Goal: Use online tool/utility: Utilize a website feature to perform a specific function

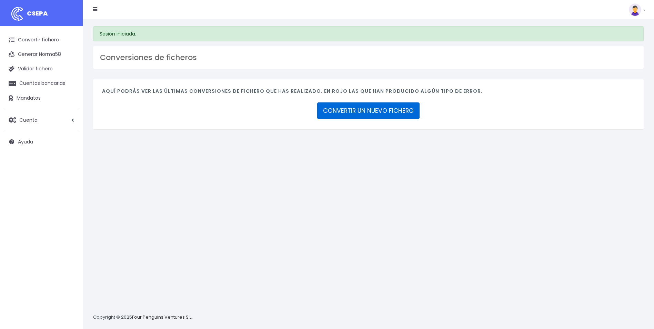
click at [366, 111] on link "CONVERTIR UN NUEVO FICHERO" at bounding box center [368, 110] width 102 height 17
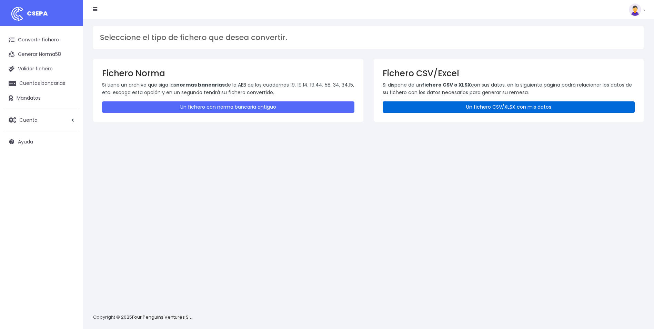
click at [485, 107] on link "Un fichero CSV/XLSX con mis datos" at bounding box center [509, 106] width 252 height 11
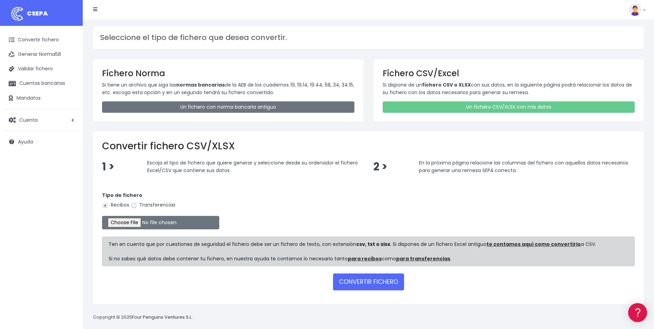
click at [137, 205] on input "Transferencias" at bounding box center [134, 205] width 6 height 6
radio input "true"
click at [142, 222] on input "file" at bounding box center [160, 222] width 117 height 13
click at [133, 222] on input "file" at bounding box center [160, 222] width 117 height 13
type input "C:\fakepath\REEMBOLSOS 0535 W2M CORPORATE 90.285,45.csv"
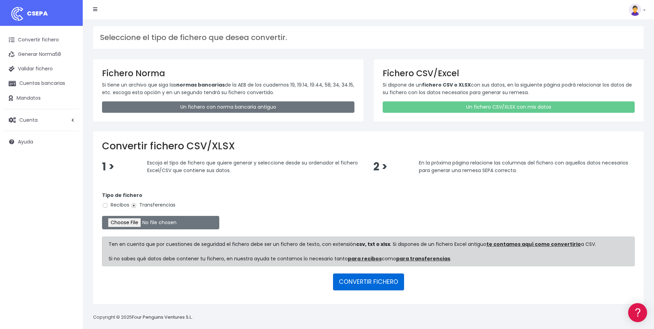
click at [376, 280] on button "CONVERTIR FICHERO" at bounding box center [368, 282] width 71 height 17
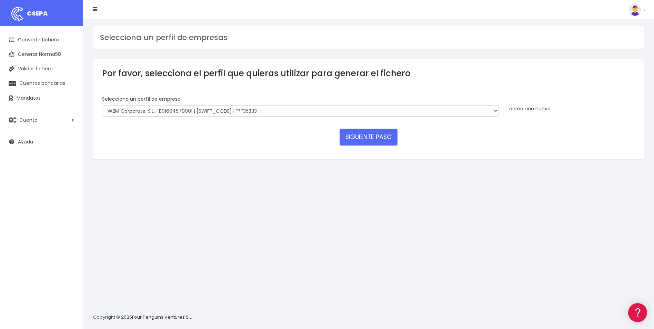
click at [533, 111] on link "crea uno nuevo" at bounding box center [532, 108] width 38 height 7
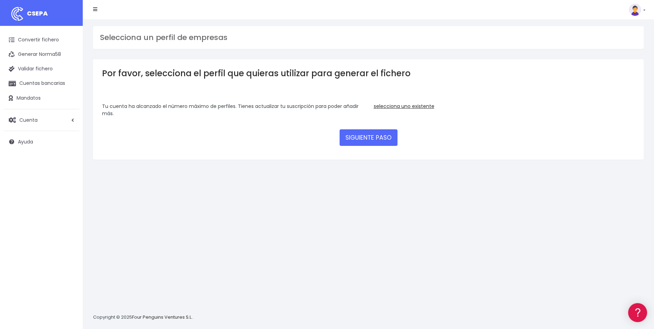
click at [394, 102] on form "Selecciona un perfíl de empresa WORLD2MEET,S.L.U | b62880992 | BSABESBBXXX | **…" at bounding box center [368, 123] width 533 height 55
click at [394, 104] on link "selecciona uno existente" at bounding box center [404, 106] width 61 height 7
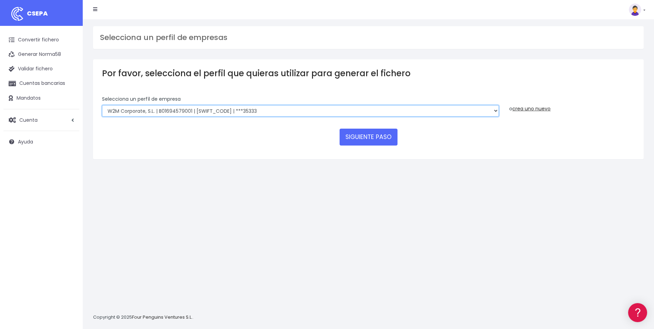
click at [432, 108] on select "WORLD2MEET,S.L.U | b62880992 | BSABESBBXXX | ***97721 World 2 Meet SLU | B62880…" at bounding box center [300, 111] width 397 height 12
click at [490, 112] on select "WORLD2MEET,S.L.U | b62880992 | BSABESBBXXX | ***97721 World 2 Meet SLU | B62880…" at bounding box center [300, 111] width 397 height 12
click at [487, 110] on select "WORLD2MEET,S.L.U | b62880992 | [SWIFT_CODE] | ***97721 World 2 Meet SLU | B6288…" at bounding box center [300, 111] width 397 height 12
click at [499, 112] on div "Selecciona un perfíl de empresa WORLD2MEET,S.L.U | b62880992 | BSABESBBXXX | **…" at bounding box center [300, 109] width 407 height 26
click at [496, 112] on select "WORLD2MEET,S.L.U | b62880992 | [SWIFT_CODE] | ***97721 World 2 Meet SLU | B6288…" at bounding box center [300, 111] width 397 height 12
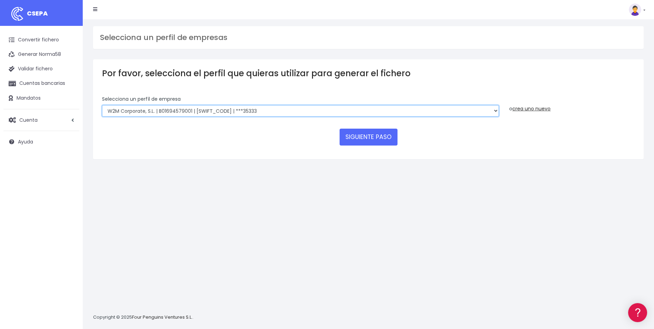
click at [325, 110] on select "WORLD2MEET,S.L.U | b62880992 | BSABESBBXXX | ***97721 World 2 Meet SLU | B62880…" at bounding box center [300, 111] width 397 height 12
select select "2122"
click at [102, 105] on select "WORLD2MEET,S.L.U | b62880992 | BSABESBBXXX | ***97721 World 2 Meet SLU | B62880…" at bounding box center [300, 111] width 397 height 12
click at [388, 138] on button "SIGUIENTE PASO" at bounding box center [369, 137] width 58 height 17
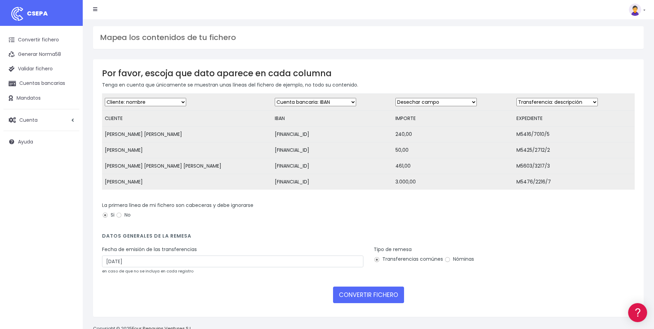
click at [443, 101] on select "Desechar campo Cliente: nombre Cliente: DNI Cliente: Email Cliente: referencia …" at bounding box center [436, 102] width 81 height 8
select select "amount"
click at [396, 98] on select "Desechar campo Cliente: nombre Cliente: DNI Cliente: Email Cliente: referencia …" at bounding box center [436, 102] width 81 height 8
click at [544, 102] on select "Desechar campo Cliente: nombre Cliente: DNI Cliente: Email Cliente: referencia …" at bounding box center [557, 102] width 81 height 8
click at [517, 98] on select "Desechar campo Cliente: nombre Cliente: DNI Cliente: Email Cliente: referencia …" at bounding box center [557, 102] width 81 height 8
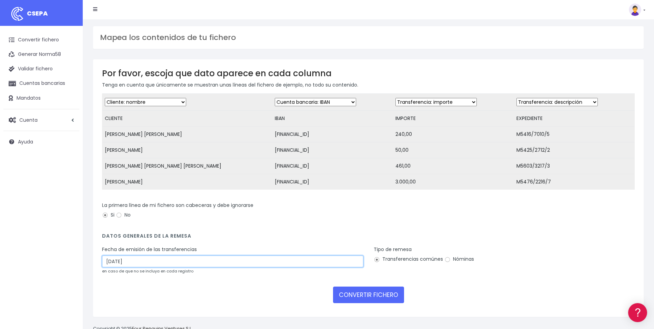
click at [253, 267] on input "05/09/2025" at bounding box center [232, 262] width 261 height 12
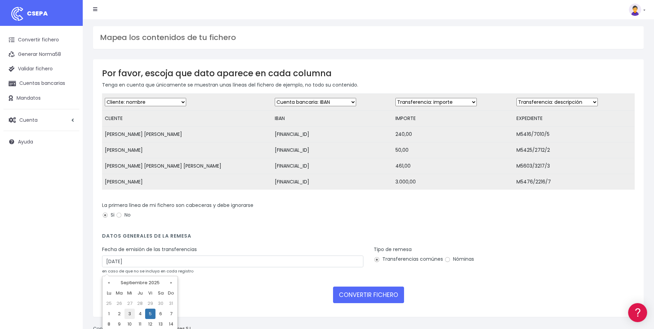
click at [131, 316] on td "3" at bounding box center [130, 314] width 10 height 10
type input "03/09/2025"
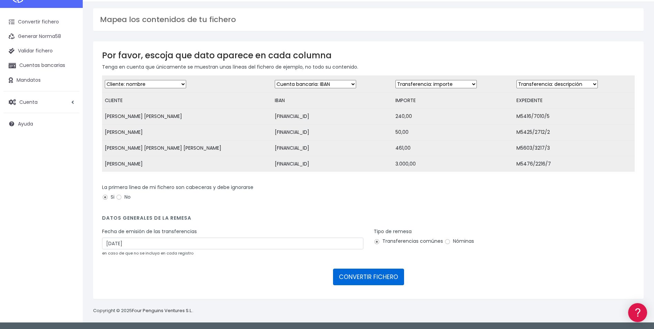
click at [350, 278] on button "CONVERTIR FICHERO" at bounding box center [368, 277] width 71 height 17
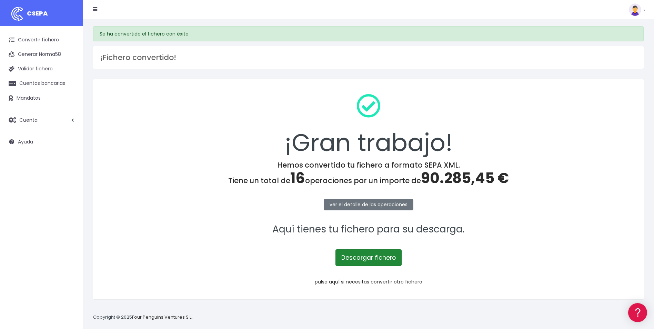
click at [356, 257] on link "Descargar fichero" at bounding box center [369, 257] width 66 height 17
drag, startPoint x: 45, startPoint y: 40, endPoint x: 59, endPoint y: 46, distance: 15.0
click at [45, 40] on link "Convertir fichero" at bounding box center [41, 40] width 76 height 14
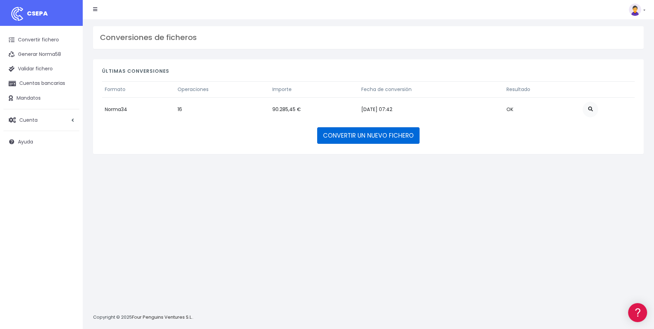
click at [399, 139] on link "CONVERTIR UN NUEVO FICHERO" at bounding box center [368, 135] width 102 height 17
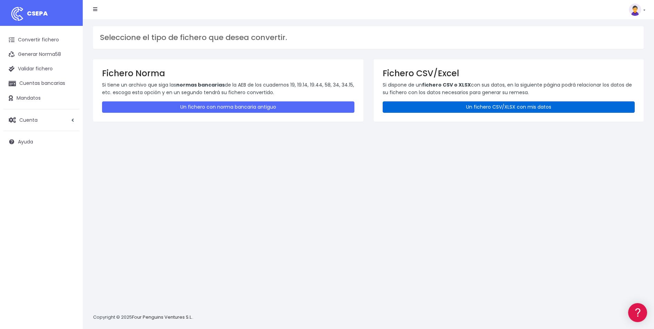
click at [450, 111] on link "Un fichero CSV/XLSX con mis datos" at bounding box center [509, 106] width 252 height 11
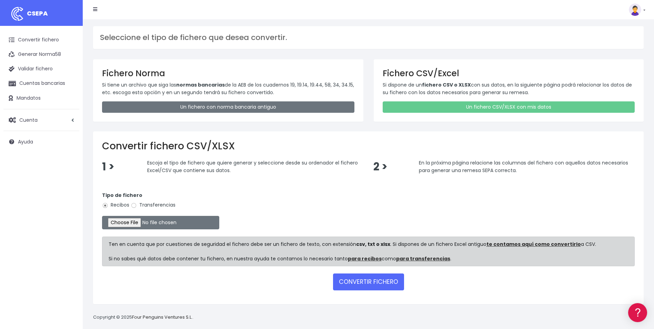
click at [143, 206] on label "Transferencias" at bounding box center [153, 204] width 45 height 7
click at [137, 206] on input "Transferencias" at bounding box center [134, 205] width 6 height 6
radio input "true"
click at [138, 223] on input "file" at bounding box center [160, 222] width 117 height 13
type input "C:\fakepath\REEMBOLSOS 0554 V2M 12280,36.csv"
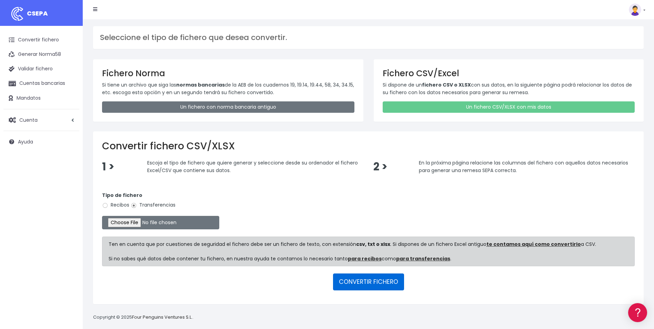
click at [397, 284] on button "CONVERTIR FICHERO" at bounding box center [368, 282] width 71 height 17
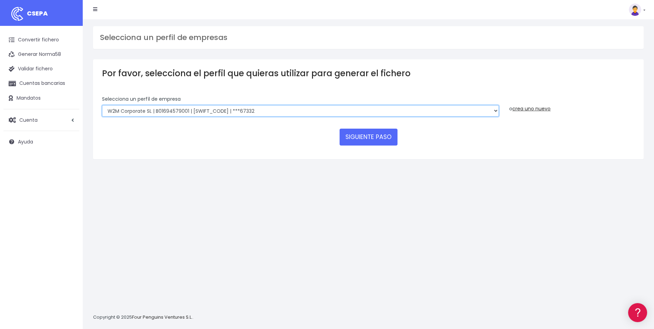
click at [396, 108] on select "WORLD2MEET,S.L.U | b62880992 | [SWIFT_CODE] | ***97721 World 2 Meet SLU | B6288…" at bounding box center [300, 111] width 397 height 12
select select "2121"
click at [102, 105] on select "WORLD2MEET,S.L.U | b62880992 | BSABESBBXXX | ***97721 World 2 Meet SLU | B62880…" at bounding box center [300, 111] width 397 height 12
click at [385, 143] on button "SIGUIENTE PASO" at bounding box center [369, 137] width 58 height 17
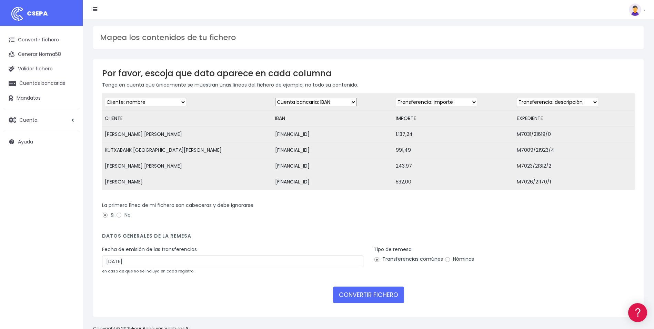
click at [487, 226] on div "La primera línea de mi fichero son cabeceras y debe ignorarse Si No" at bounding box center [368, 214] width 543 height 24
click at [232, 265] on input "[DATE]" at bounding box center [232, 262] width 261 height 12
click at [128, 311] on td "3" at bounding box center [130, 314] width 10 height 10
type input "[DATE]"
click at [376, 299] on button "CONVERTIR FICHERO" at bounding box center [368, 295] width 71 height 17
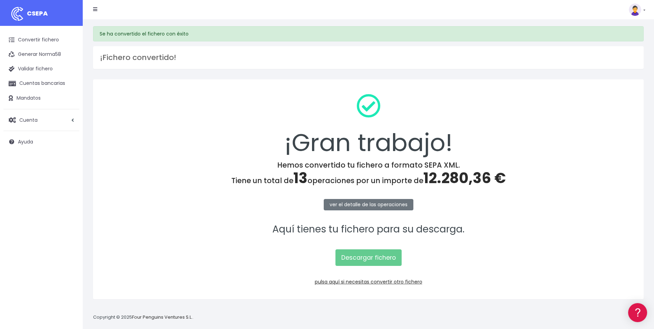
drag, startPoint x: 630, startPoint y: 0, endPoint x: 464, endPoint y: 100, distance: 193.6
click at [464, 100] on div "¡Gran trabajo!" at bounding box center [368, 124] width 533 height 72
click at [382, 258] on link "Descargar fichero" at bounding box center [369, 257] width 66 height 17
drag, startPoint x: 43, startPoint y: 38, endPoint x: 218, endPoint y: 105, distance: 187.0
click at [43, 38] on link "Convertir fichero" at bounding box center [41, 40] width 76 height 14
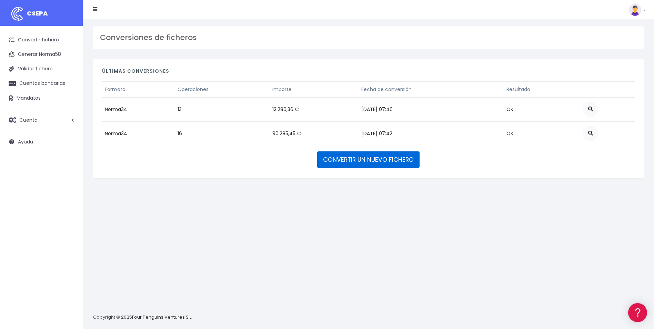
click at [406, 164] on link "CONVERTIR UN NUEVO FICHERO" at bounding box center [368, 159] width 102 height 17
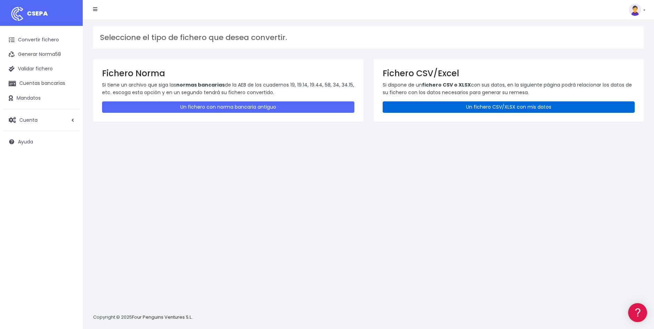
click at [493, 107] on link "Un fichero CSV/XLSX con mis datos" at bounding box center [509, 106] width 252 height 11
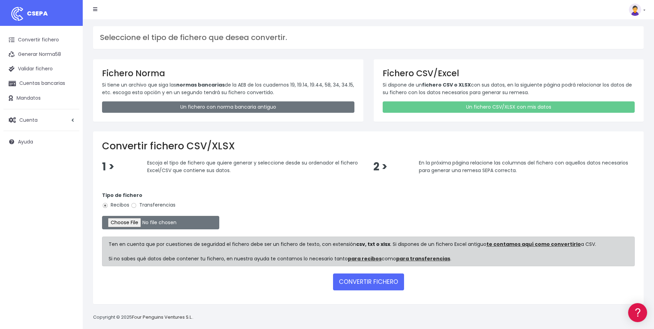
click at [139, 207] on label "Transferencias" at bounding box center [153, 204] width 45 height 7
click at [137, 207] on input "Transferencias" at bounding box center [134, 205] width 6 height 6
radio input "true"
click at [133, 225] on input "file" at bounding box center [160, 222] width 117 height 13
type input "C:\fakepath\REEMBOLSOS 0576 VIAJES ABRAMAR 151,00.csv"
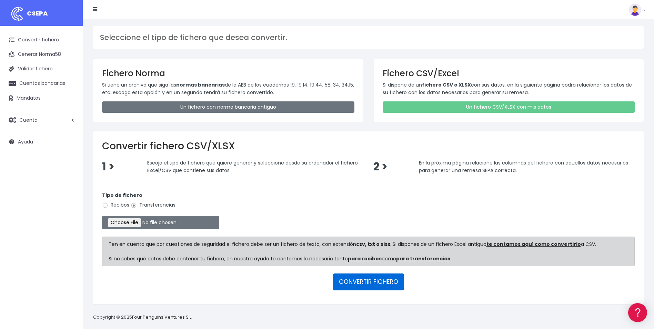
click at [366, 286] on button "CONVERTIR FICHERO" at bounding box center [368, 282] width 71 height 17
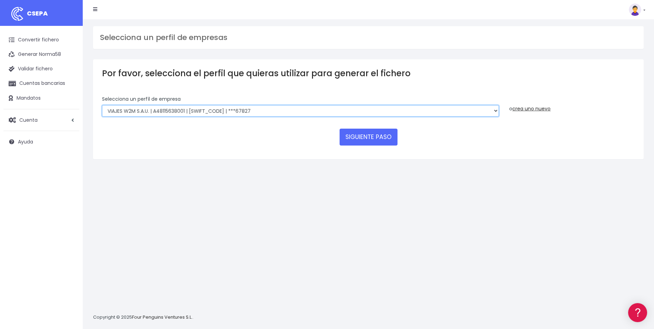
click at [396, 111] on select "WORLD2MEET,S.L.U | b62880992 | [SWIFT_CODE] | ***97721 World 2 Meet SLU | B6288…" at bounding box center [300, 111] width 397 height 12
select select "2777"
click at [102, 105] on select "WORLD2MEET,S.L.U | b62880992 | BSABESBBXXX | ***97721 World 2 Meet SLU | B62880…" at bounding box center [300, 111] width 397 height 12
click at [384, 135] on button "SIGUIENTE PASO" at bounding box center [369, 137] width 58 height 17
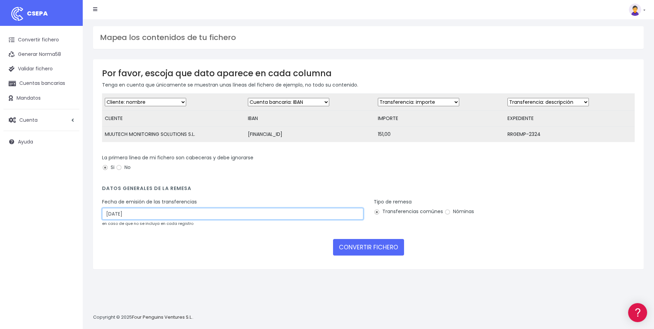
click at [209, 216] on input "[DATE]" at bounding box center [232, 214] width 261 height 12
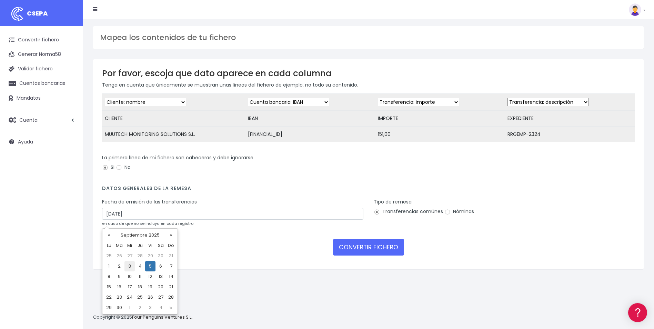
click at [129, 265] on td "3" at bounding box center [130, 266] width 10 height 10
type input "03/09/2025"
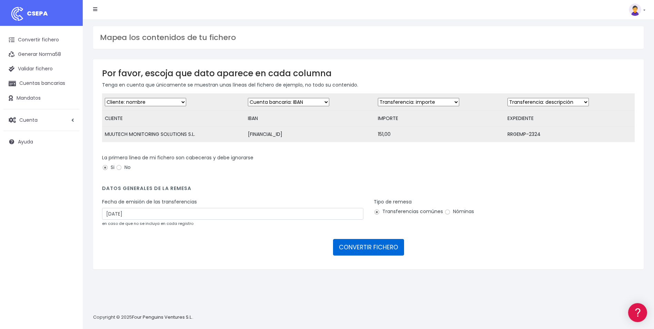
click at [390, 256] on button "CONVERTIR FICHERO" at bounding box center [368, 247] width 71 height 17
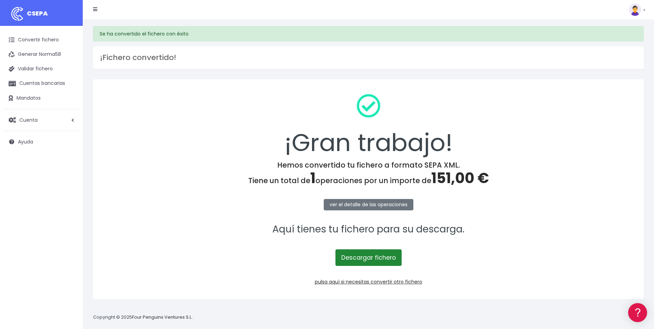
click at [374, 260] on link "Descargar fichero" at bounding box center [369, 257] width 66 height 17
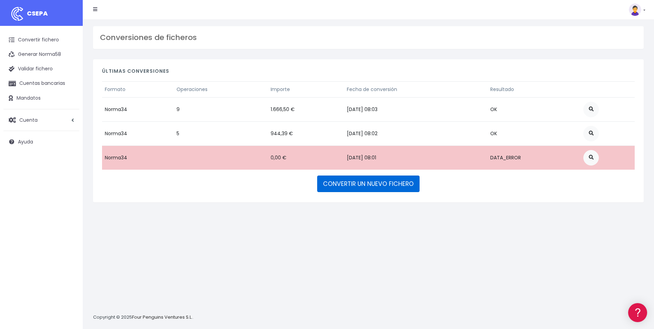
click at [357, 185] on link "CONVERTIR UN NUEVO FICHERO" at bounding box center [368, 184] width 102 height 17
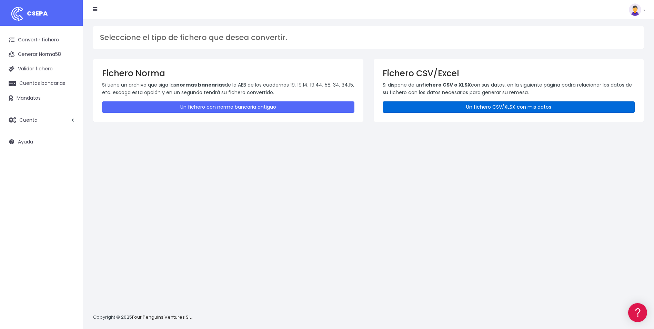
click at [468, 107] on link "Un fichero CSV/XLSX con mis datos" at bounding box center [509, 106] width 252 height 11
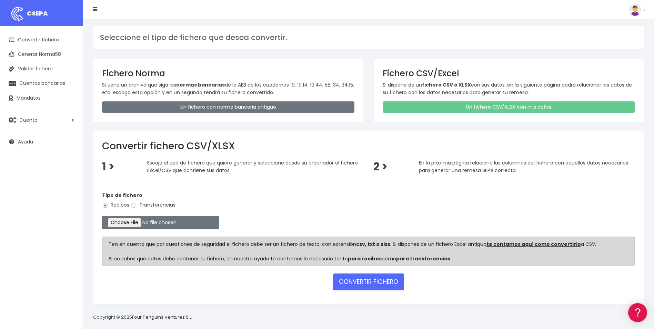
click at [152, 207] on label "Transferencias" at bounding box center [153, 204] width 45 height 7
click at [137, 207] on input "Transferencias" at bounding box center [134, 205] width 6 height 6
radio input "true"
click at [141, 222] on input "file" at bounding box center [160, 222] width 117 height 13
type input "C:\fakepath\REEMBOLSO 0535 W2M CORPORATE 401,62.csv"
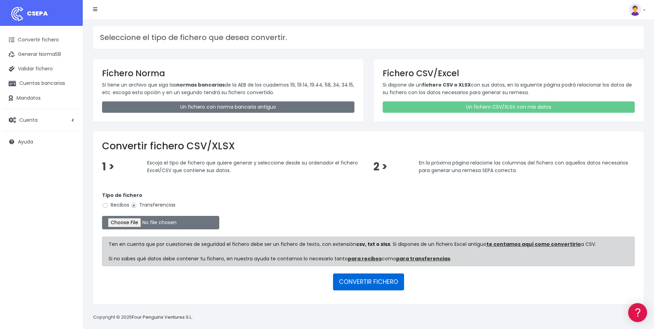
click at [359, 279] on button "CONVERTIR FICHERO" at bounding box center [368, 282] width 71 height 17
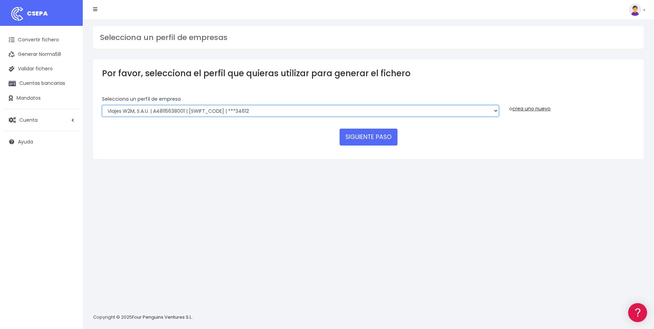
click at [490, 110] on select "WORLD2MEET,S.L.U | b62880992 | BSABESBBXXX | ***97721 World 2 Meet SLU | B62880…" at bounding box center [300, 111] width 397 height 12
click at [488, 115] on select "WORLD2MEET,S.L.U | b62880992 | BSABESBBXXX | ***97721 World 2 Meet SLU | B62880…" at bounding box center [300, 111] width 397 height 12
select select "2122"
click at [102, 105] on select "WORLD2MEET,S.L.U | b62880992 | BSABESBBXXX | ***97721 World 2 Meet SLU | B62880…" at bounding box center [300, 111] width 397 height 12
click at [386, 138] on button "SIGUIENTE PASO" at bounding box center [369, 137] width 58 height 17
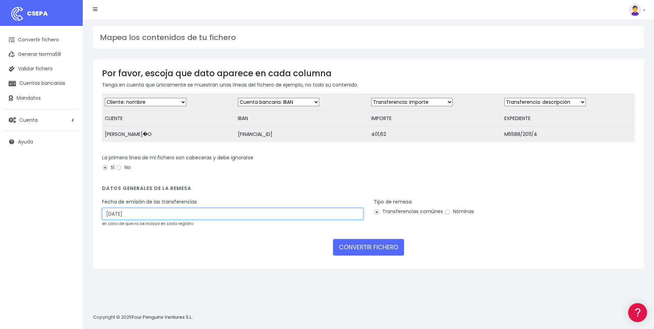
click at [137, 220] on input "05/09/2025" at bounding box center [232, 214] width 261 height 12
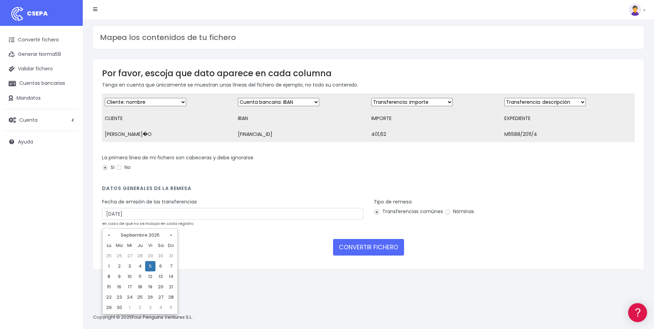
click at [132, 267] on td "3" at bounding box center [130, 266] width 10 height 10
type input "03/09/2025"
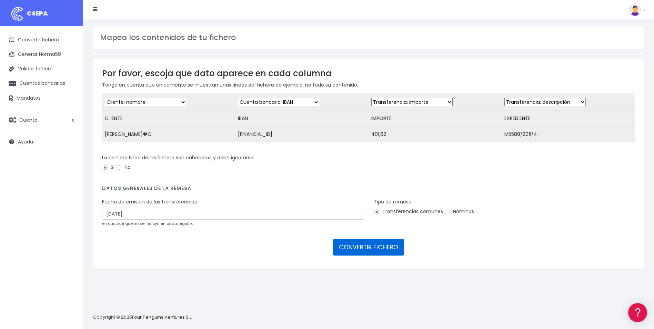
click at [372, 255] on button "CONVERTIR FICHERO" at bounding box center [368, 247] width 71 height 17
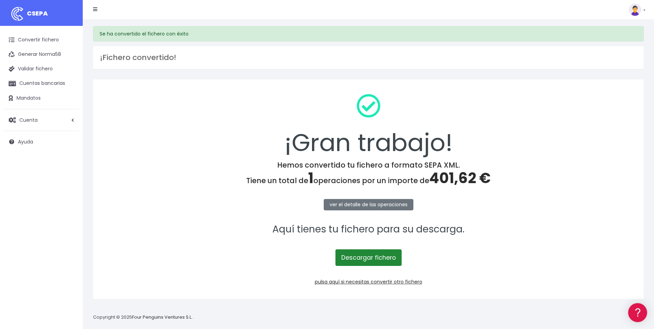
click at [373, 258] on link "Descargar fichero" at bounding box center [369, 257] width 66 height 17
